Goal: Transaction & Acquisition: Purchase product/service

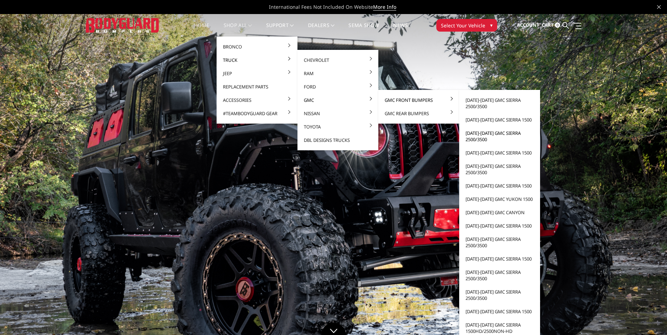
click at [480, 136] on link "[DATE]-[DATE] GMC Sierra 2500/3500" at bounding box center [499, 137] width 75 height 20
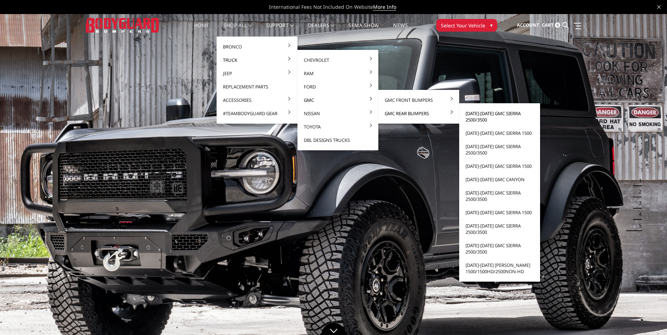
click at [477, 119] on link "[DATE]-[DATE] GMC Sierra 2500/3500" at bounding box center [499, 117] width 75 height 20
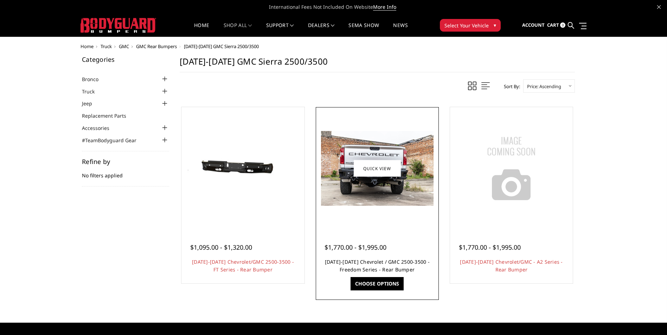
click at [370, 266] on link "[DATE]-[DATE] Chevrolet / GMC 2500-3500 - Freedom Series - Rear Bumper" at bounding box center [377, 266] width 105 height 14
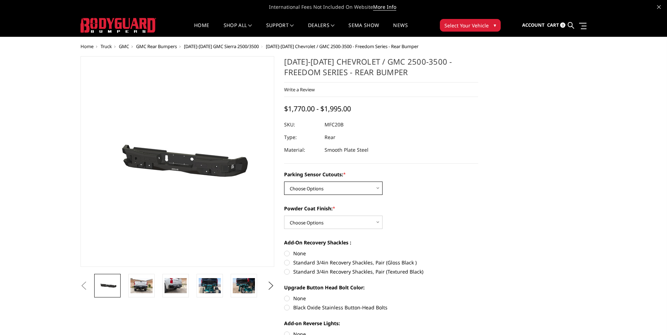
click at [332, 189] on select "Choose Options No - Without Parking Sensor Cutouts Yes - With Parking Sensor Cu…" at bounding box center [333, 188] width 98 height 13
select select "2870"
click at [284, 182] on select "Choose Options No - Without Parking Sensor Cutouts Yes - With Parking Sensor Cu…" at bounding box center [333, 188] width 98 height 13
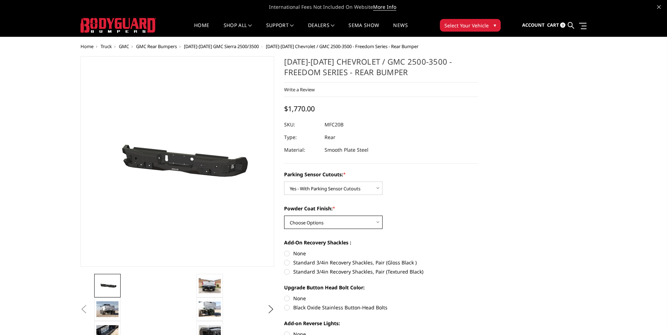
click at [311, 225] on select "Choose Options Bare Metal Texture Black Powder Coat" at bounding box center [333, 222] width 98 height 13
select select "2872"
click at [284, 216] on select "Choose Options Bare Metal Texture Black Powder Coat" at bounding box center [333, 222] width 98 height 13
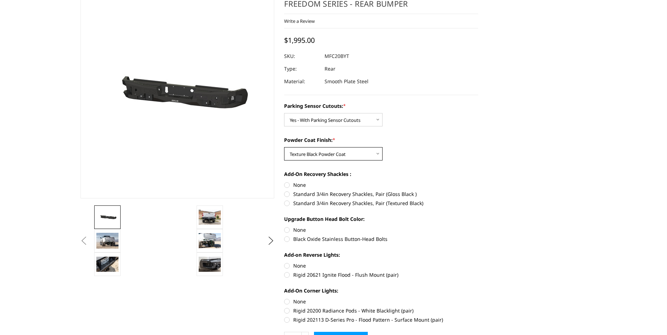
scroll to position [70, 0]
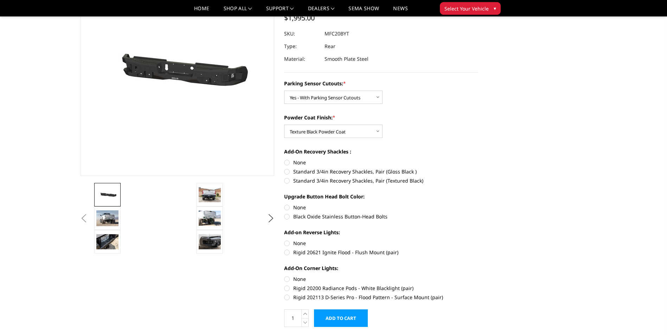
click at [288, 172] on label "Standard 3/4in Recovery Shackles, Pair (Gloss Black )" at bounding box center [381, 171] width 194 height 7
click at [478, 159] on input "Standard 3/4in Recovery Shackles, Pair (Gloss Black )" at bounding box center [478, 159] width 0 height 0
radio input "true"
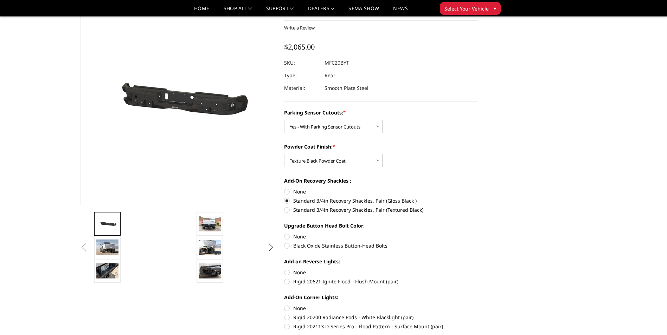
scroll to position [35, 0]
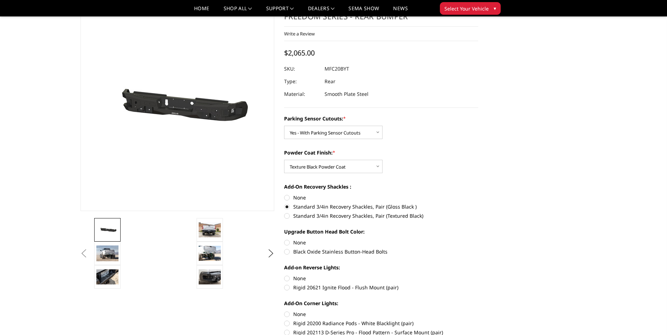
click at [287, 252] on label "Black Oxide Stainless Button-Head Bolts" at bounding box center [381, 251] width 194 height 7
click at [478, 239] on input "Black Oxide Stainless Button-Head Bolts" at bounding box center [478, 239] width 0 height 0
radio input "true"
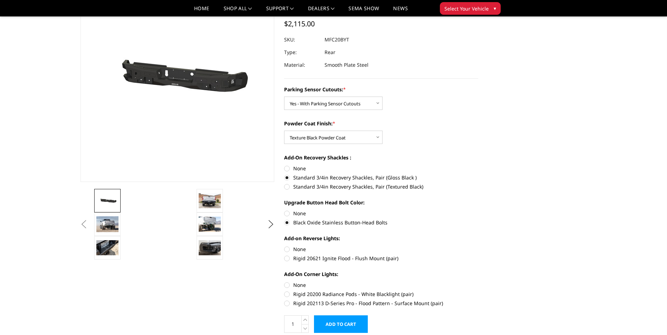
scroll to position [70, 0]
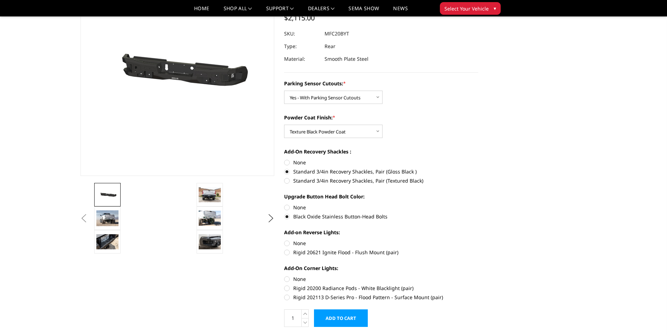
click at [288, 252] on label "Rigid 20621 Ignite Flood - Flush Mount (pair)" at bounding box center [381, 252] width 194 height 7
click at [478, 240] on input "Rigid 20621 Ignite Flood - Flush Mount (pair)" at bounding box center [478, 240] width 0 height 0
radio input "true"
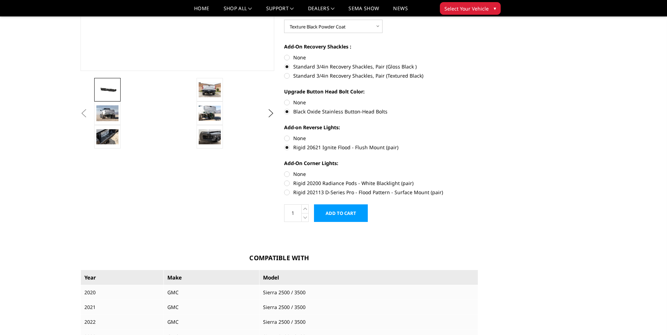
scroll to position [176, 0]
click at [213, 134] on img at bounding box center [210, 136] width 22 height 15
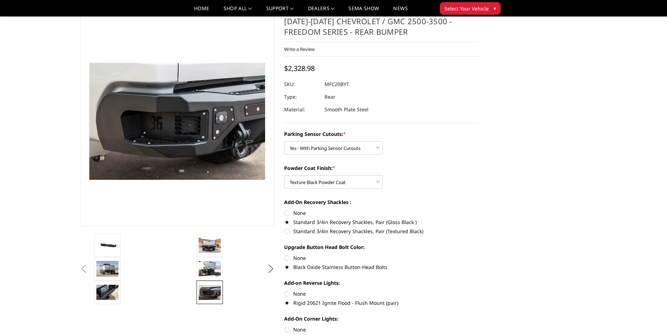
scroll to position [19, 0]
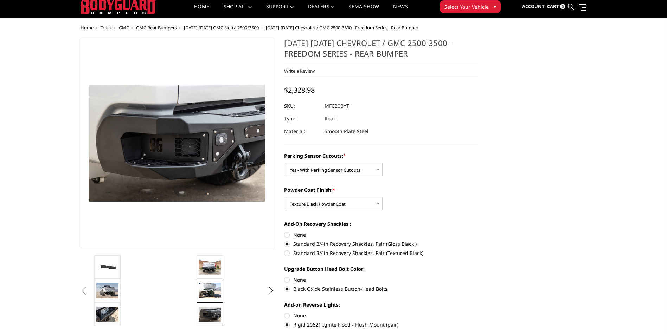
click at [207, 286] on img at bounding box center [210, 290] width 22 height 15
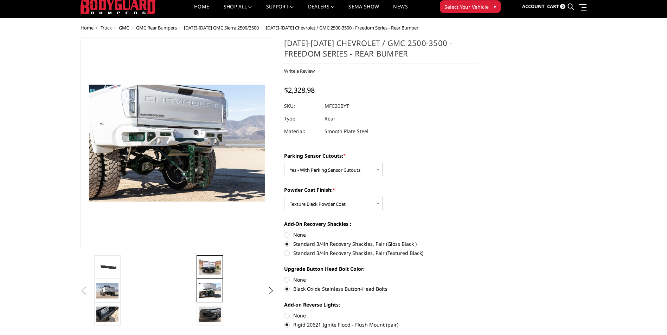
click at [209, 269] on img at bounding box center [210, 267] width 22 height 15
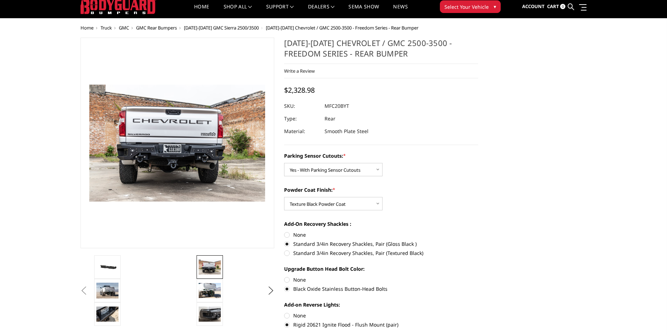
click at [89, 293] on button "Previous" at bounding box center [84, 291] width 11 height 11
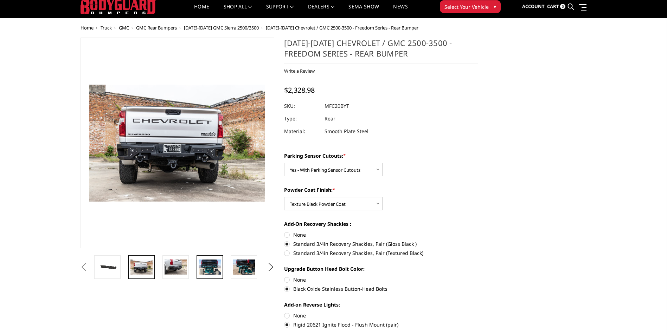
click at [209, 268] on img at bounding box center [210, 267] width 22 height 15
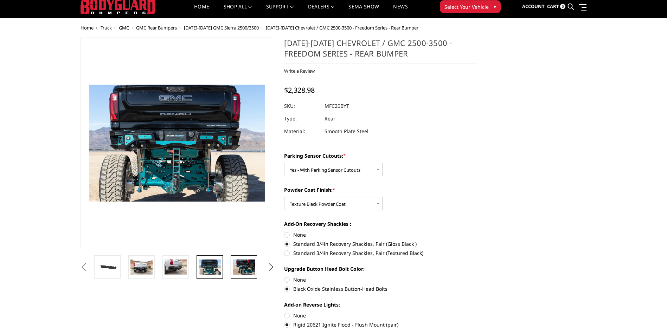
click at [236, 266] on img at bounding box center [244, 267] width 22 height 15
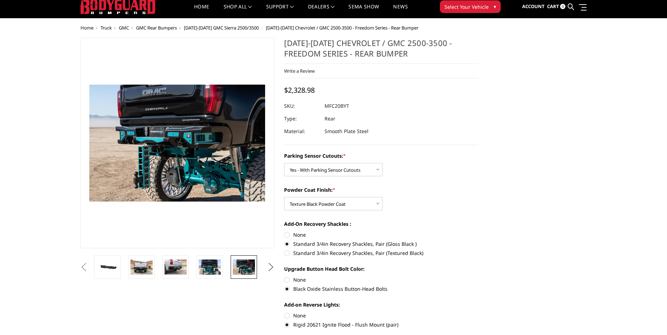
click at [271, 267] on button "Next" at bounding box center [270, 267] width 11 height 11
click at [247, 269] on img at bounding box center [244, 267] width 22 height 17
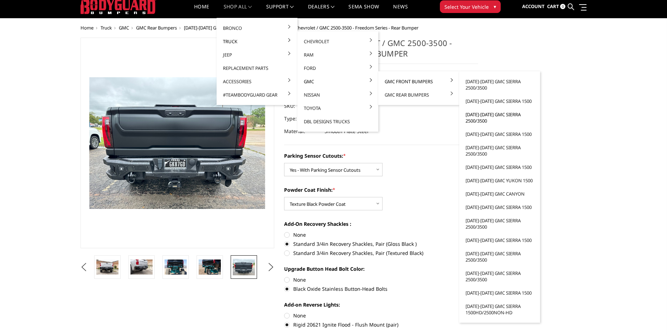
click at [477, 118] on link "[DATE]-[DATE] GMC Sierra 2500/3500" at bounding box center [499, 118] width 75 height 20
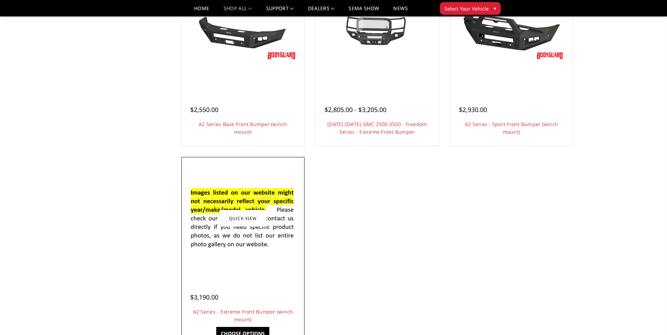
scroll to position [563, 0]
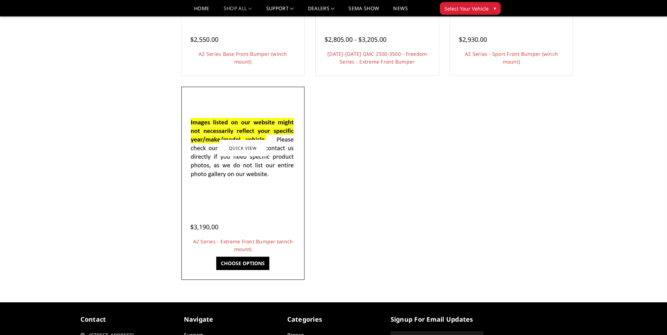
click at [249, 209] on div "$3,190.00 A2 Series - Extreme Front Bumper (winch mount) Heavy-duty, smooth 3/1…" at bounding box center [243, 234] width 120 height 53
click at [251, 178] on img at bounding box center [243, 148] width 113 height 77
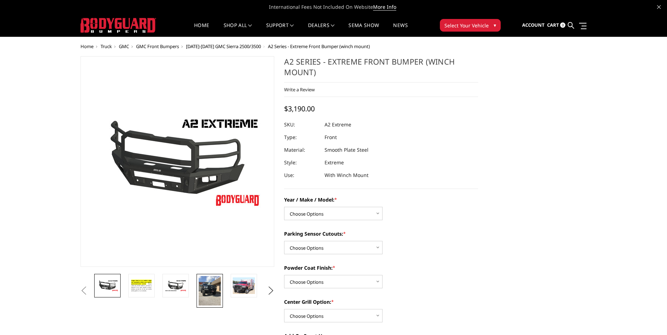
click at [213, 286] on img at bounding box center [210, 291] width 22 height 30
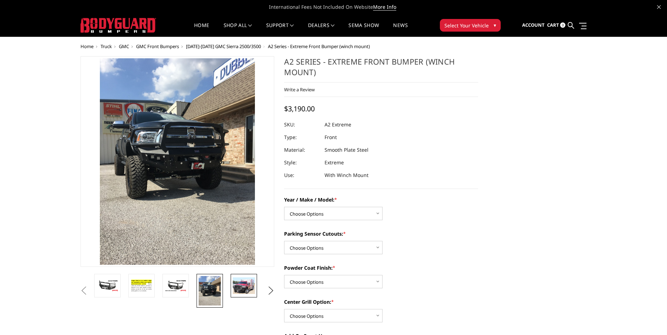
click at [240, 288] on img at bounding box center [244, 286] width 22 height 17
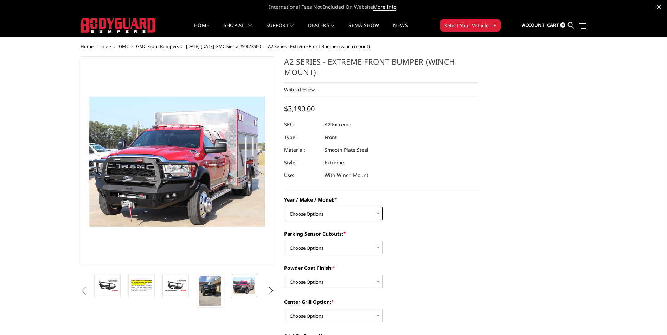
click at [354, 215] on select "Choose Options Chevrolet 20-23 2500 / 3500 Ford 17-22 F250 / F350 Ford 17-22 F4…" at bounding box center [333, 213] width 98 height 13
select select "1320"
click at [284, 207] on select "Choose Options Chevrolet 20-23 2500 / 3500 Ford 17-22 F250 / F350 Ford 17-22 F4…" at bounding box center [333, 213] width 98 height 13
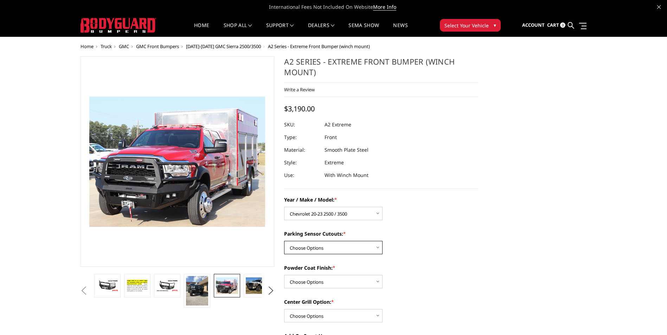
click at [330, 245] on select "Choose Options Yes - I have front parking sensors No - I do NOT have parking se…" at bounding box center [333, 247] width 98 height 13
select select "540"
click at [284, 241] on select "Choose Options Yes - I have front parking sensors No - I do NOT have parking se…" at bounding box center [333, 247] width 98 height 13
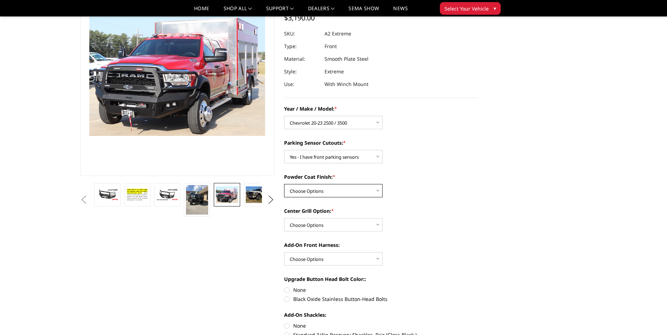
click at [364, 188] on select "Choose Options Bare metal (included) Texture Black Powder Coat" at bounding box center [333, 190] width 98 height 13
click at [284, 184] on select "Choose Options Bare metal (included) Texture Black Powder Coat" at bounding box center [333, 190] width 98 height 13
click at [362, 190] on select "Choose Options Bare metal (included) Texture Black Powder Coat" at bounding box center [333, 190] width 98 height 13
select select "520"
click at [284, 184] on select "Choose Options Bare metal (included) Texture Black Powder Coat" at bounding box center [333, 190] width 98 height 13
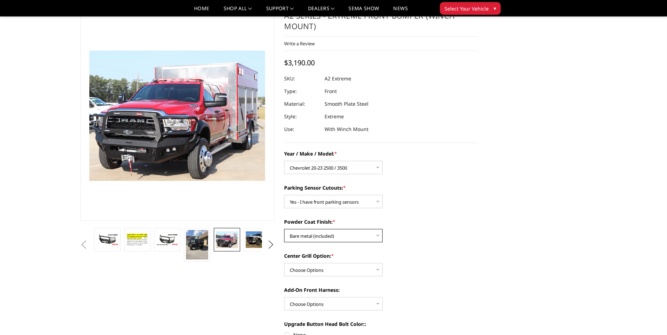
scroll to position [0, 0]
